Goal: Task Accomplishment & Management: Manage account settings

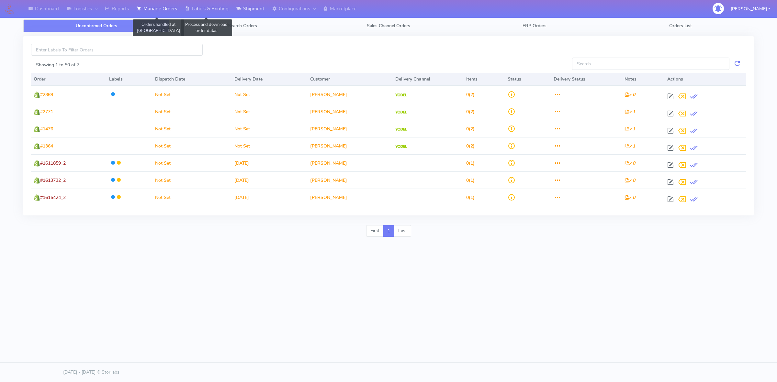
drag, startPoint x: 220, startPoint y: 11, endPoint x: 245, endPoint y: 5, distance: 26.2
click at [220, 11] on link "Labels & Printing" at bounding box center [206, 9] width 51 height 18
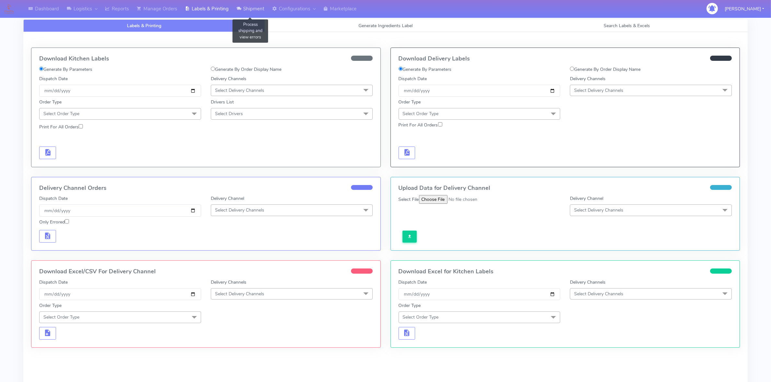
click at [245, 5] on link "Shipment" at bounding box center [251, 9] width 36 height 18
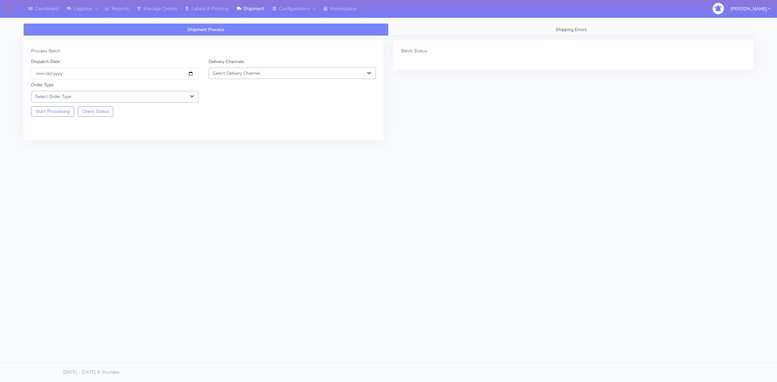
click at [227, 74] on span "Select Delivery Channel" at bounding box center [236, 73] width 47 height 6
click at [232, 117] on div "OnFleet" at bounding box center [292, 114] width 161 height 7
click at [145, 99] on span "Select Order Type" at bounding box center [115, 96] width 168 height 11
click at [48, 127] on div "Meal" at bounding box center [115, 127] width 161 height 7
drag, startPoint x: 232, startPoint y: 98, endPoint x: 233, endPoint y: 104, distance: 6.5
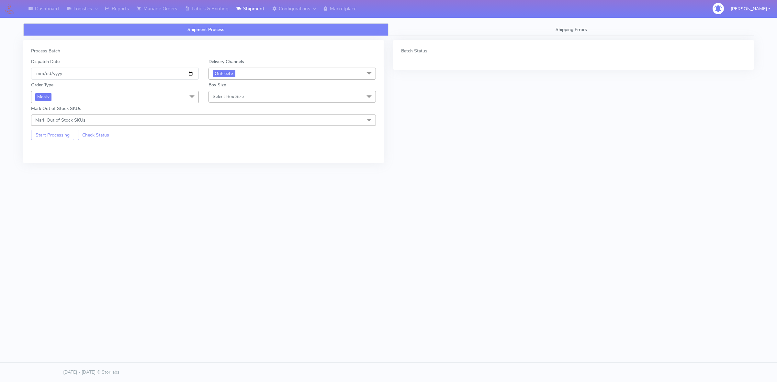
click at [233, 98] on span "Select Box Size" at bounding box center [228, 97] width 31 height 6
click at [223, 127] on div "Small" at bounding box center [292, 127] width 161 height 7
click at [53, 135] on button "Start Processing" at bounding box center [52, 135] width 43 height 10
click at [191, 74] on input "[DATE]" at bounding box center [115, 74] width 168 height 12
type input "[DATE]"
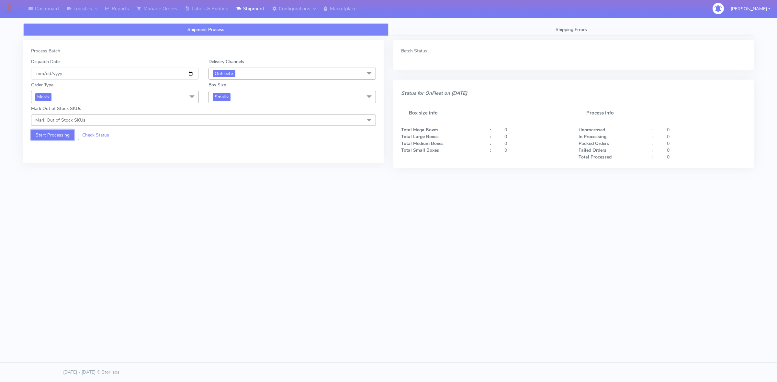
click at [58, 137] on button "Start Processing" at bounding box center [52, 135] width 43 height 10
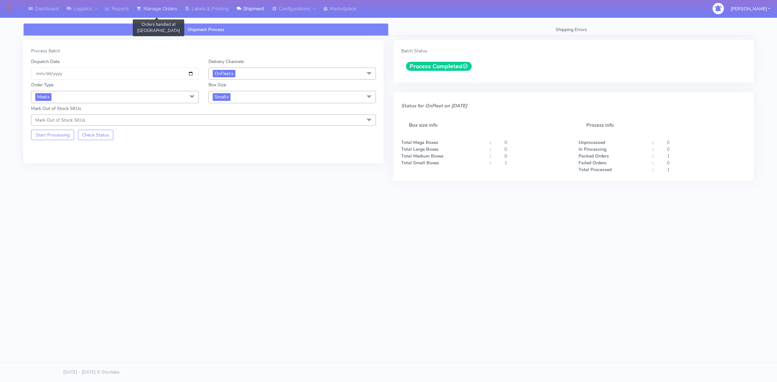
click at [177, 14] on link "Manage Orders" at bounding box center [157, 9] width 48 height 18
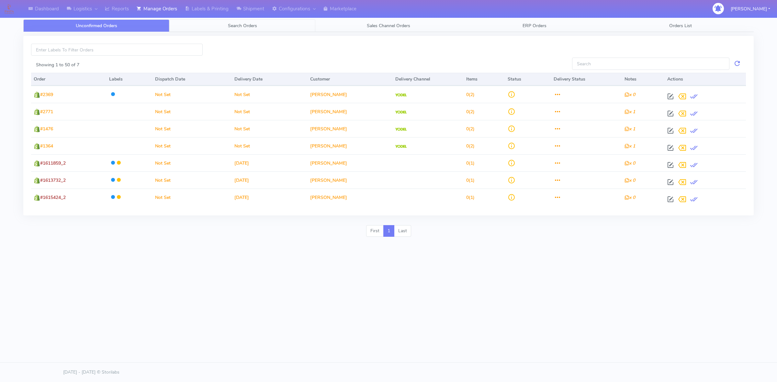
click at [219, 25] on link "Search Orders" at bounding box center [242, 25] width 146 height 13
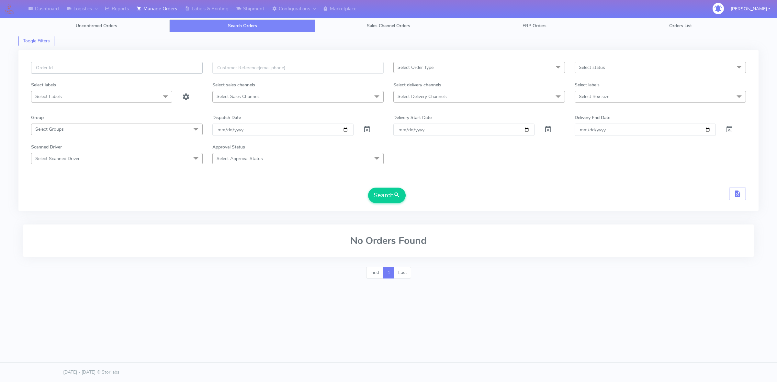
click at [180, 72] on input "text" at bounding box center [117, 68] width 172 height 12
paste input "#1617364_1"
type input "#1617364_1"
click at [370, 128] on span at bounding box center [367, 131] width 8 height 6
click at [384, 190] on button "Search" at bounding box center [387, 196] width 38 height 16
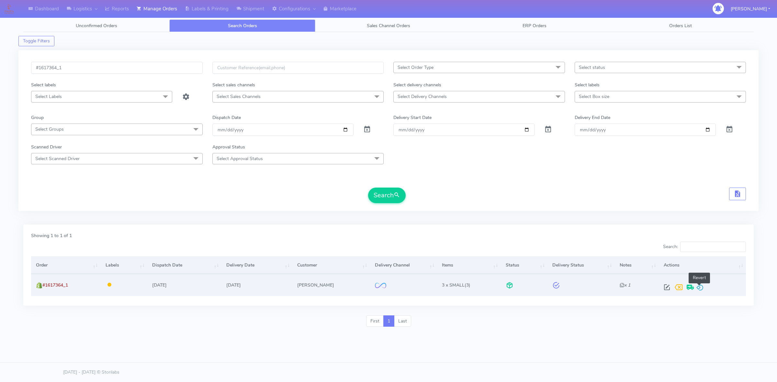
click at [697, 286] on span at bounding box center [700, 289] width 8 height 6
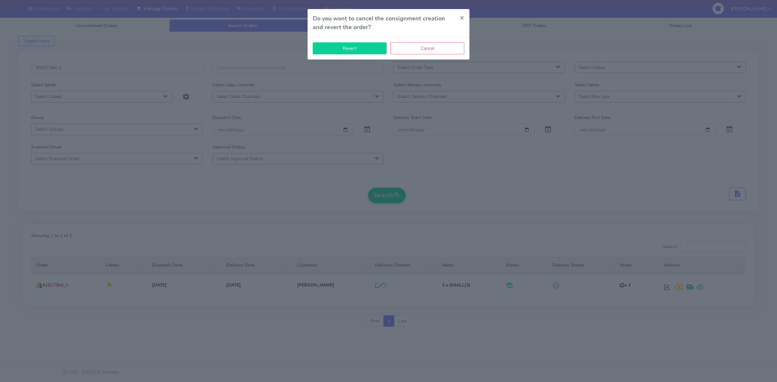
click at [356, 46] on button "Revert" at bounding box center [350, 48] width 74 height 12
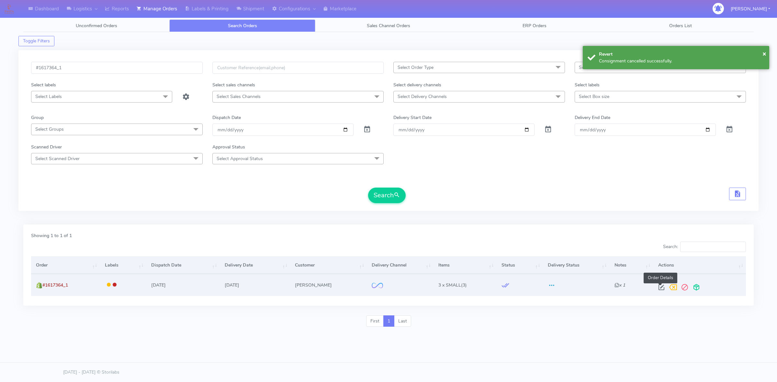
click at [661, 289] on span at bounding box center [662, 289] width 12 height 6
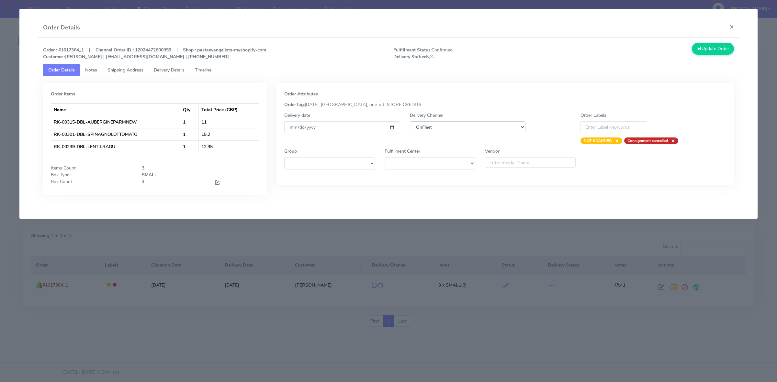
click at [460, 125] on select "DHL OnFleet Royal Mail DPD Yodel MaxOptra Amazon Collection" at bounding box center [468, 127] width 116 height 12
click at [410, 121] on select "DHL OnFleet Royal Mail DPD Yodel MaxOptra Amazon Collection" at bounding box center [468, 127] width 116 height 12
click at [452, 125] on select "DHL OnFleet Royal Mail DPD Yodel MaxOptra Amazon Collection" at bounding box center [468, 127] width 116 height 12
select select "5"
click at [410, 121] on select "DHL OnFleet Royal Mail DPD Yodel MaxOptra Amazon Collection" at bounding box center [468, 127] width 116 height 12
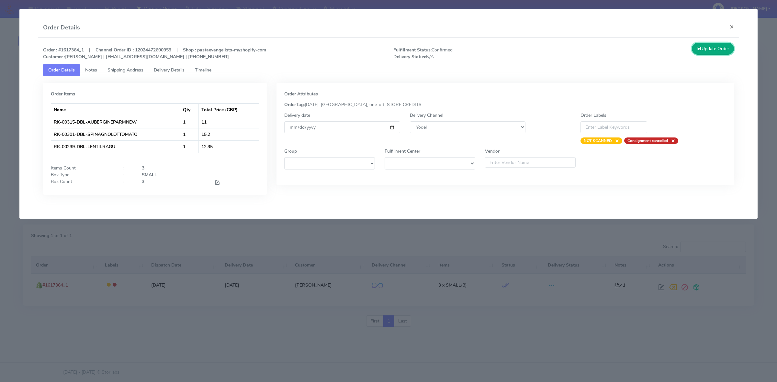
click at [713, 51] on button "Update Order" at bounding box center [713, 49] width 42 height 12
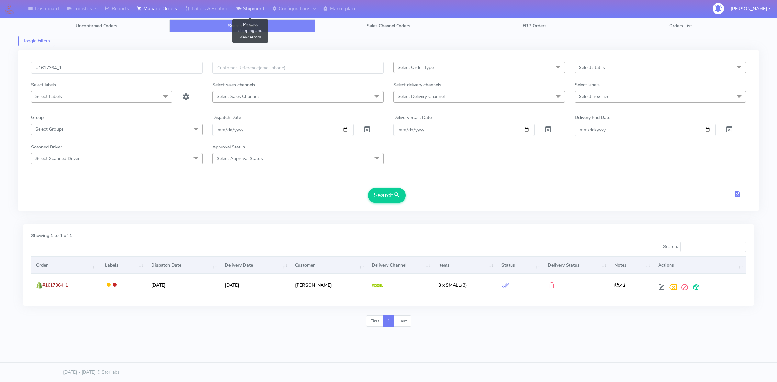
click at [252, 10] on link "Shipment" at bounding box center [251, 9] width 36 height 18
